Goal: Task Accomplishment & Management: Use online tool/utility

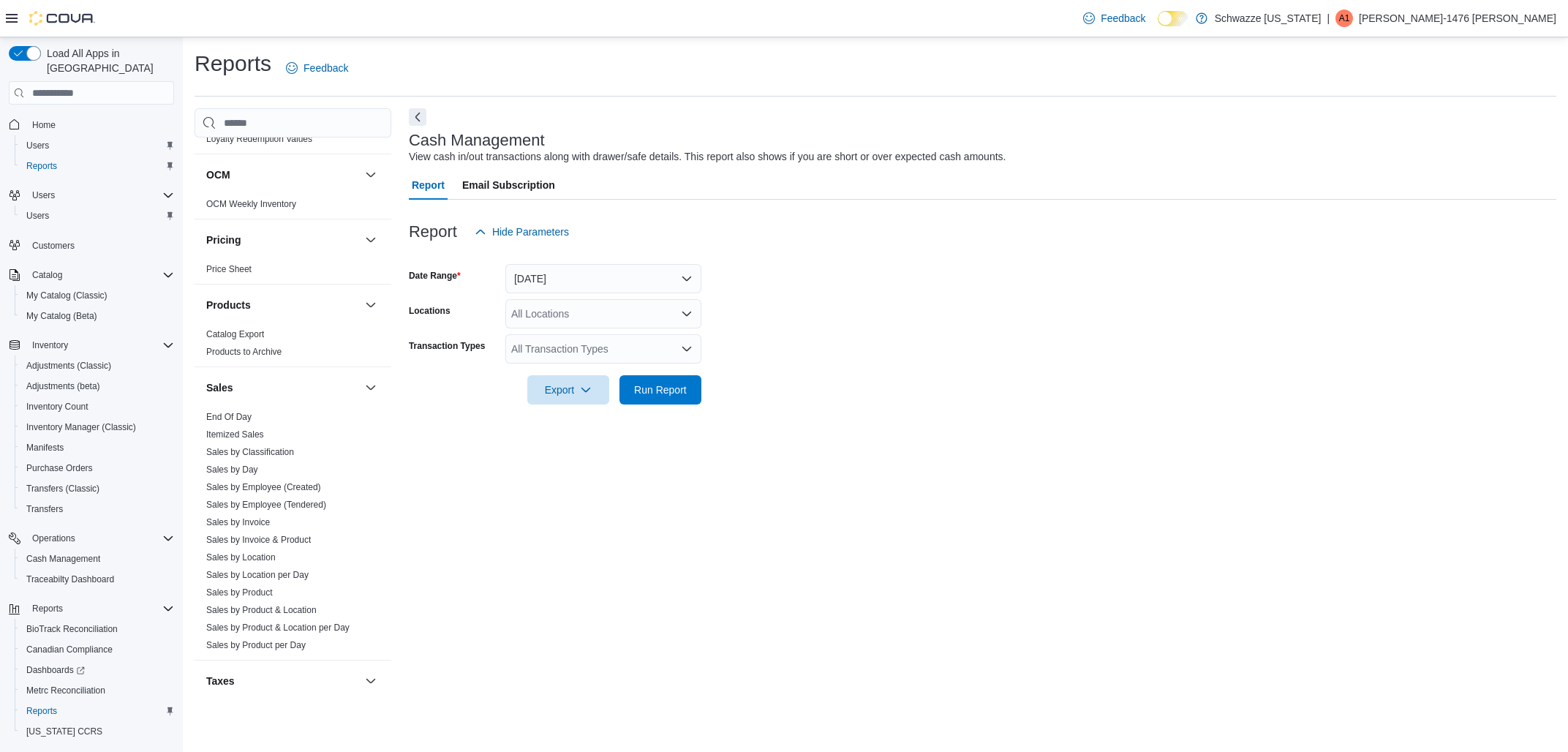
scroll to position [617, 0]
click at [281, 501] on link "Sales by Employee (Tendered)" at bounding box center [266, 501] width 120 height 10
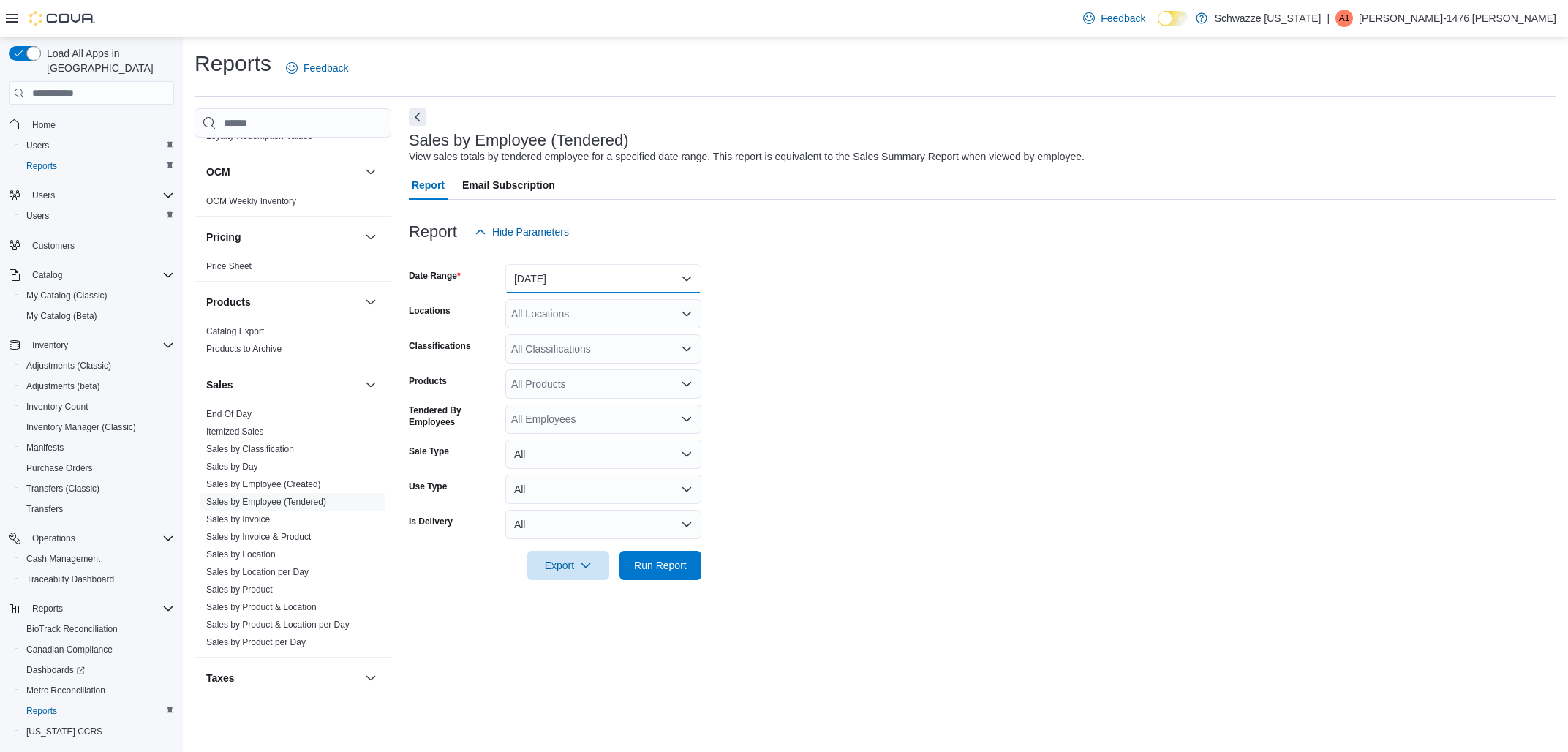
click at [530, 275] on button "[DATE]" at bounding box center [602, 278] width 196 height 29
click at [725, 260] on div at bounding box center [982, 255] width 1147 height 18
click at [604, 318] on div "All Locations" at bounding box center [602, 313] width 196 height 29
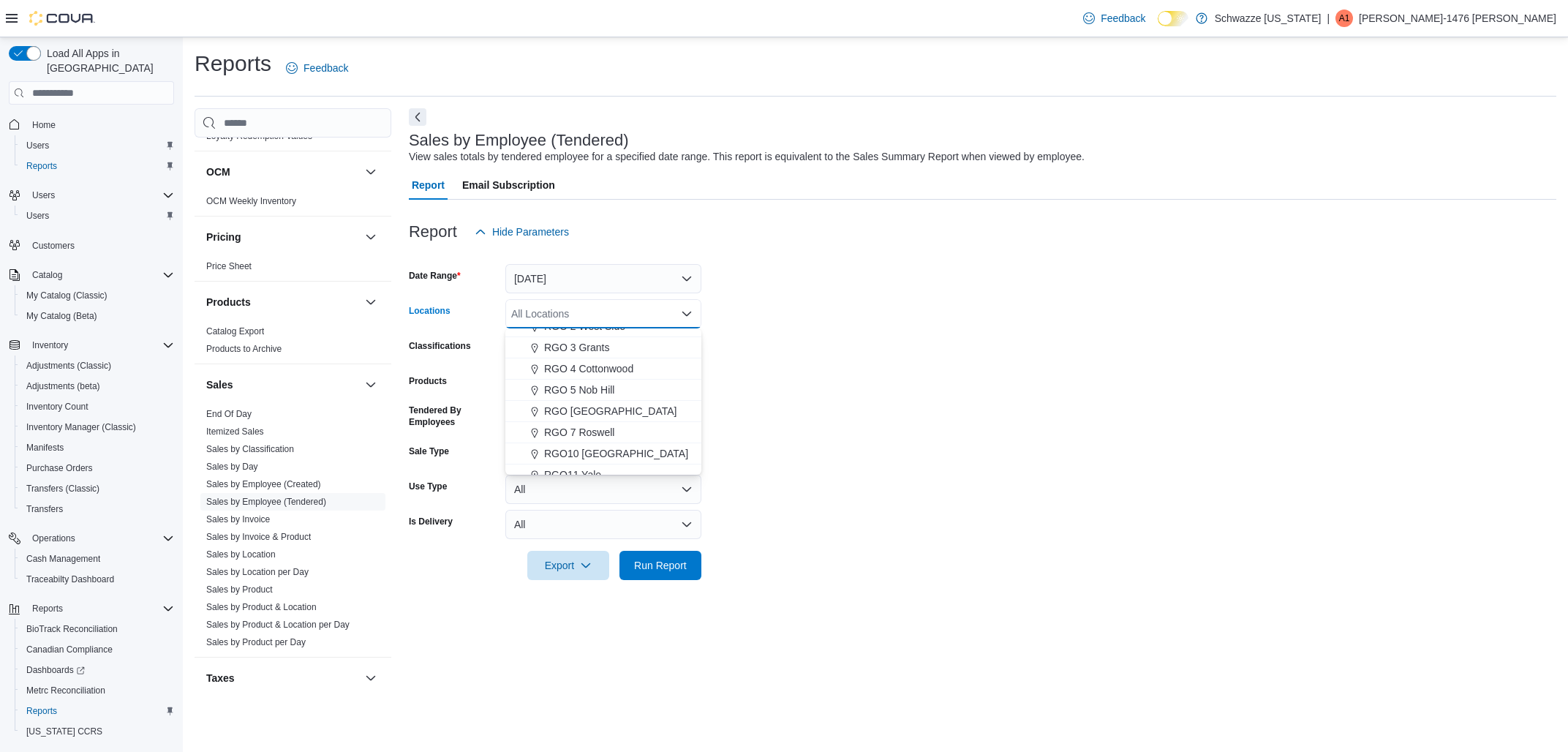
scroll to position [411, 0]
click at [604, 365] on span "RGO 3 Grants" at bounding box center [577, 372] width 65 height 15
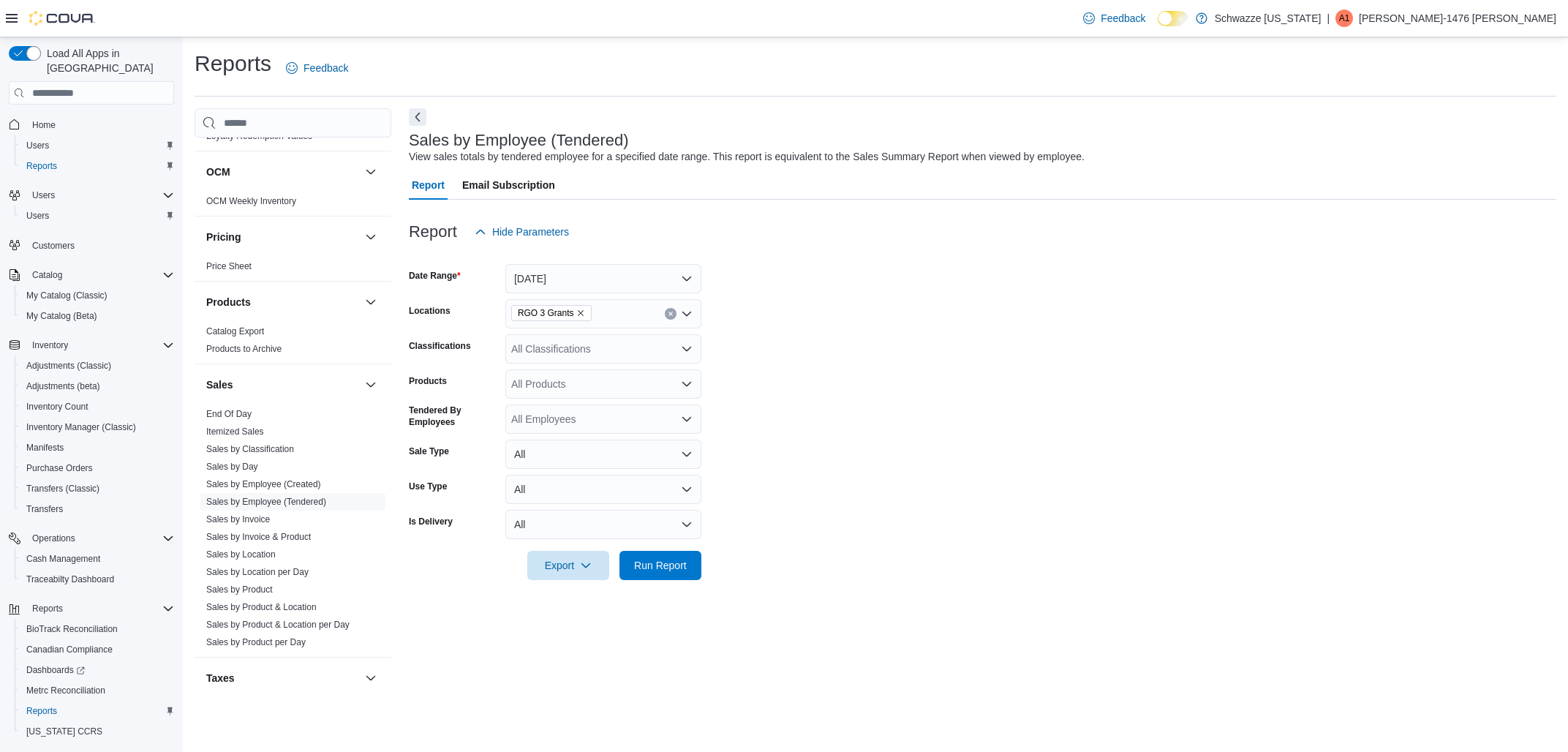
click at [1024, 462] on form "Date Range [DATE] Locations RGO 3 Grants Classifications All Classifications Pr…" at bounding box center [982, 413] width 1147 height 333
click at [697, 572] on button "Run Report" at bounding box center [660, 564] width 82 height 29
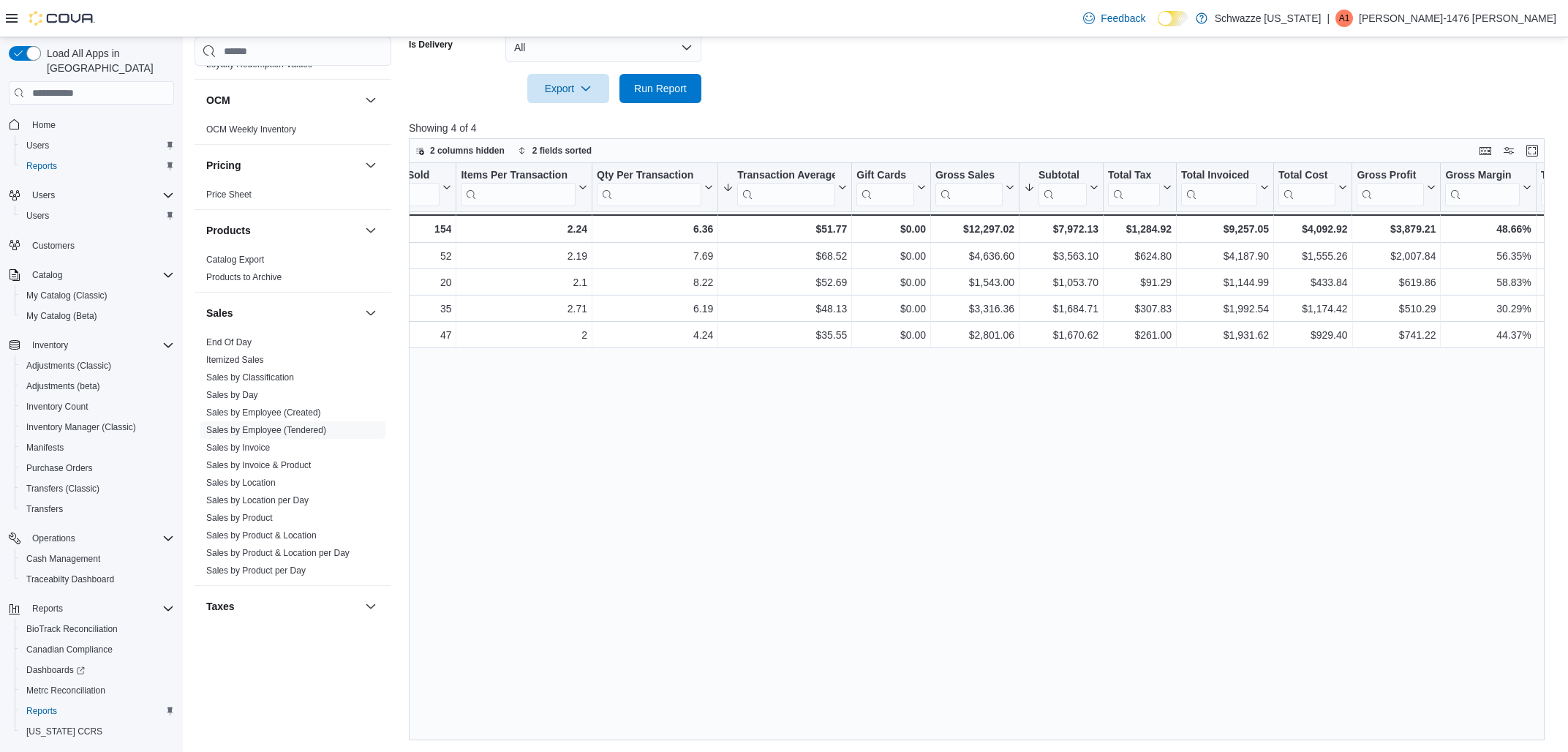
scroll to position [0, 351]
